Goal: Check status: Check status

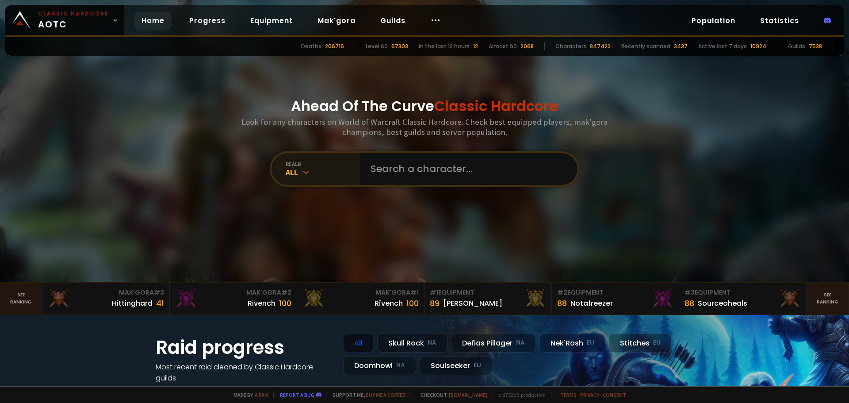
click at [311, 171] on div "All" at bounding box center [323, 172] width 74 height 10
click at [300, 181] on div "realm All" at bounding box center [316, 169] width 88 height 32
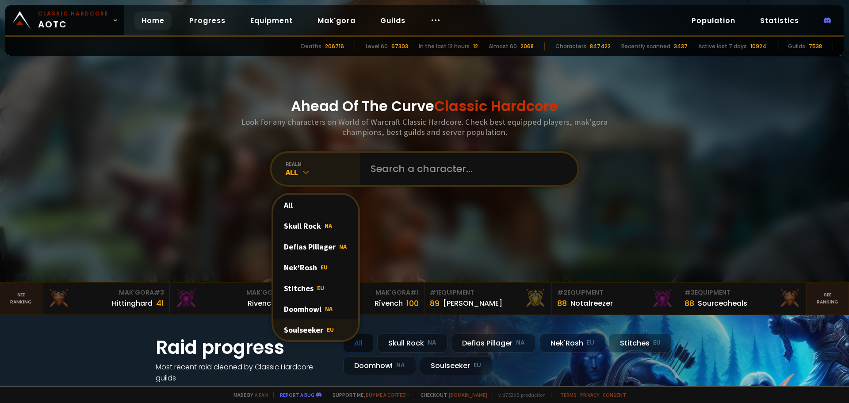
click at [294, 333] on div "Soulseeker EU" at bounding box center [315, 329] width 85 height 21
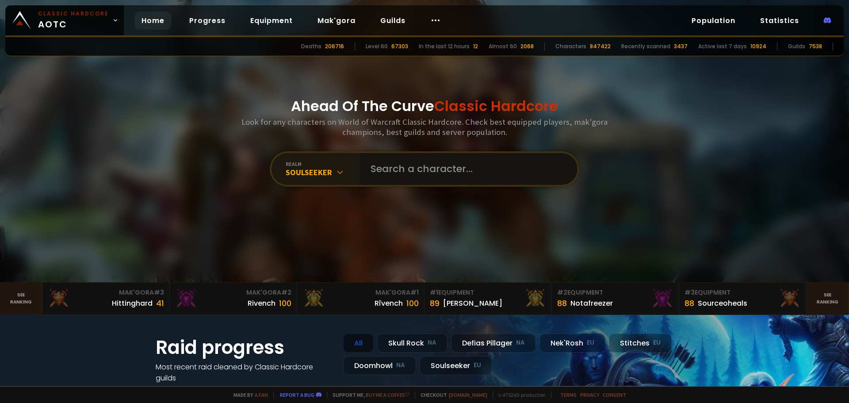
click at [401, 165] on input "text" at bounding box center [466, 169] width 202 height 32
type input "asalute"
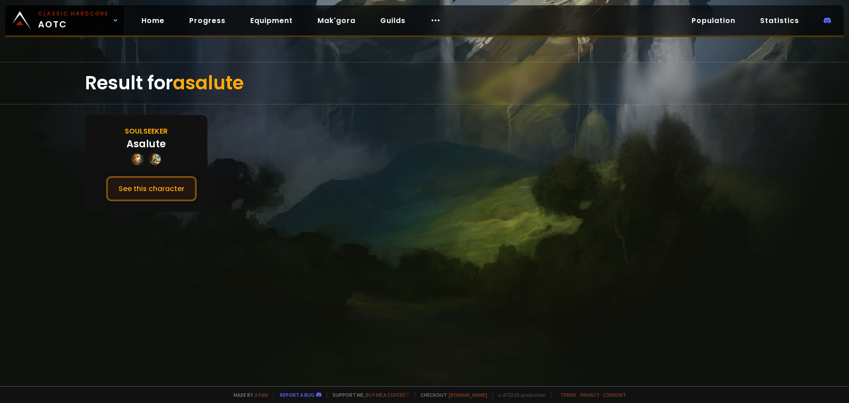
click at [144, 182] on button "See this character" at bounding box center [151, 188] width 91 height 25
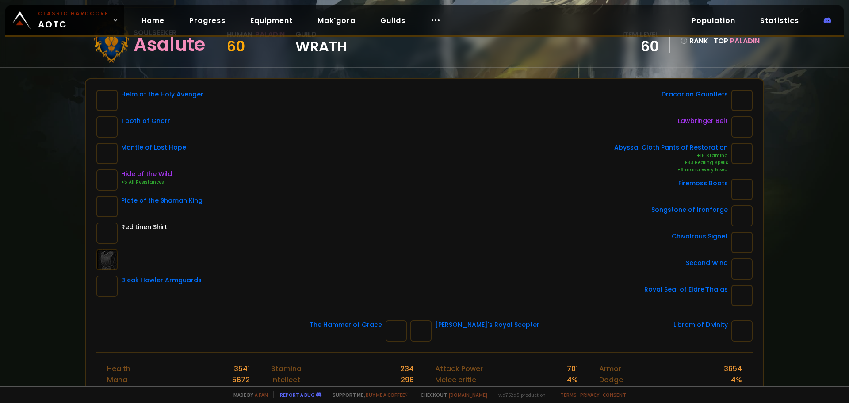
scroll to position [88, 0]
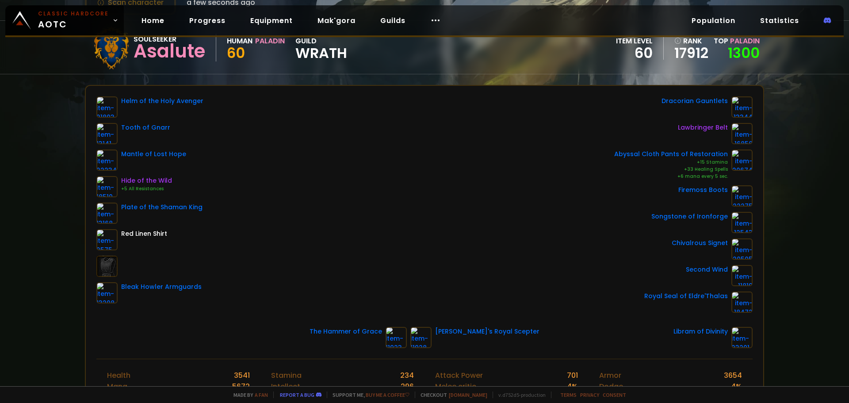
scroll to position [88, 0]
